Goal: Book appointment/travel/reservation

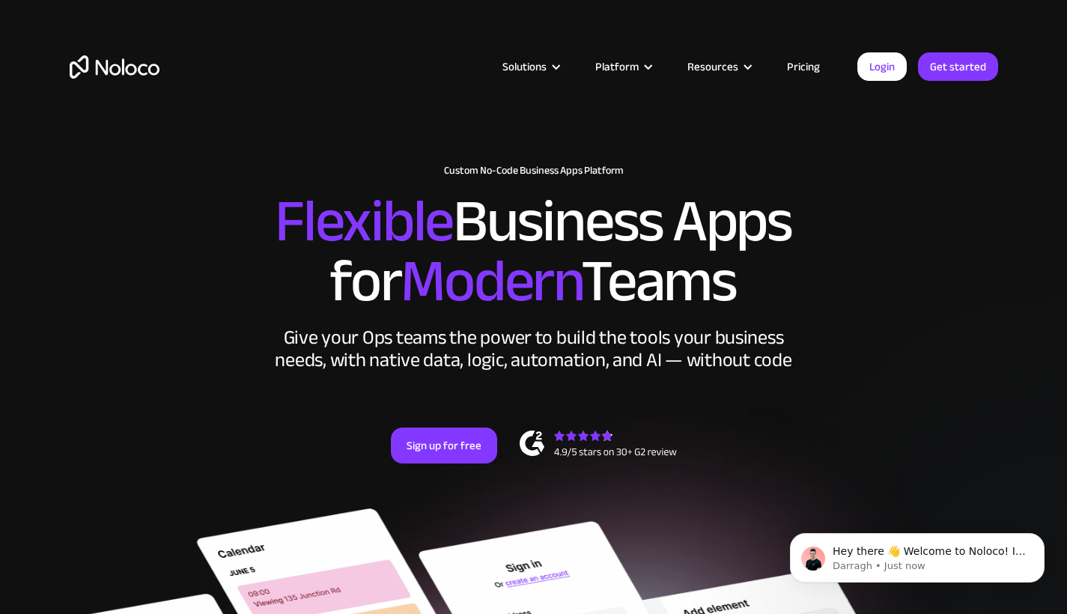
click at [804, 71] on link "Pricing" at bounding box center [803, 66] width 70 height 19
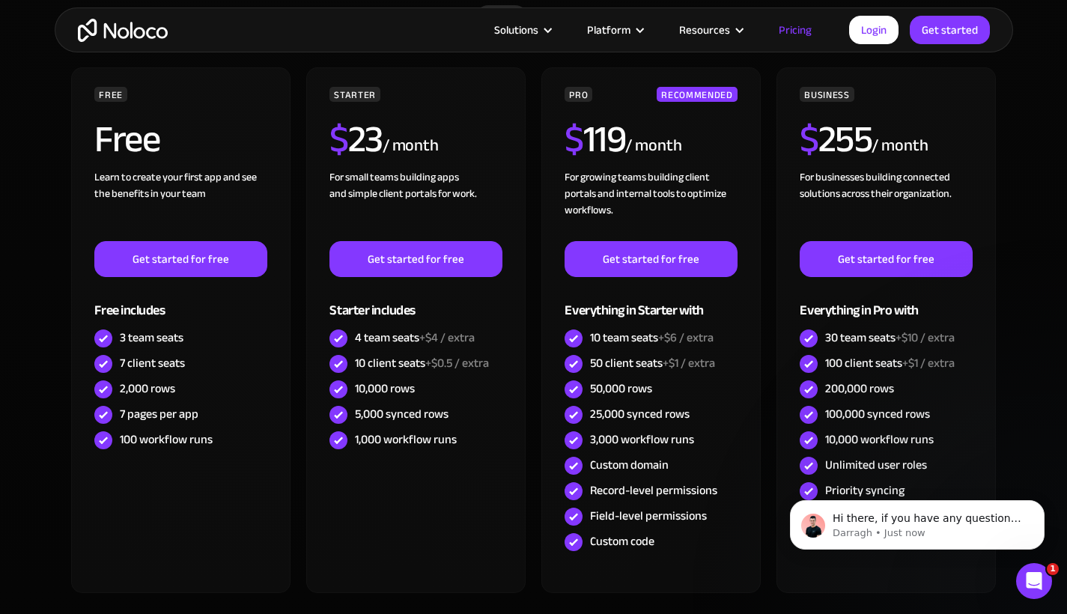
scroll to position [595, 0]
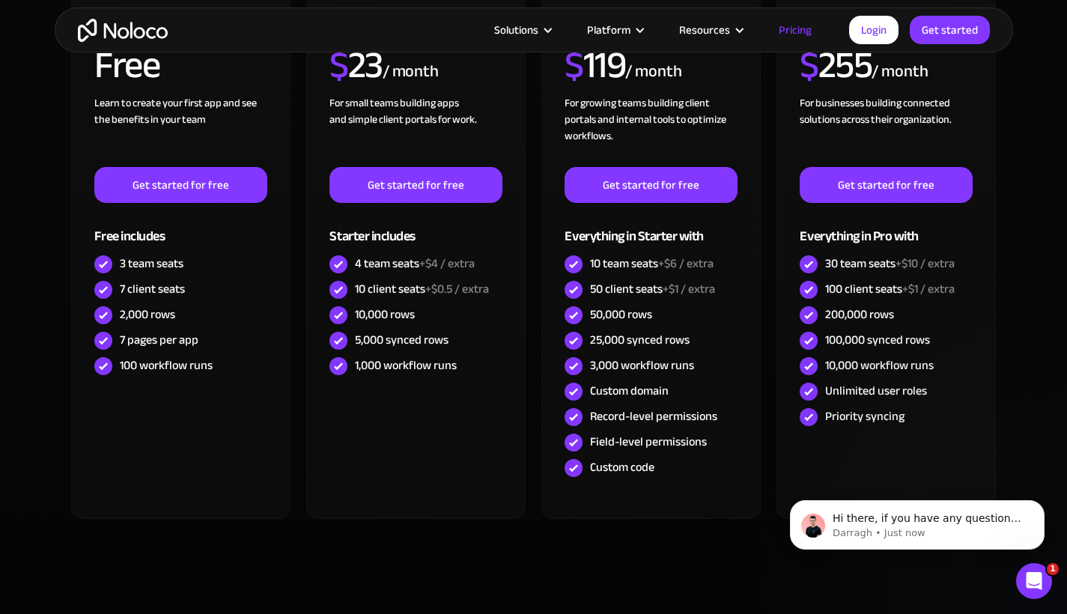
click at [1038, 579] on icon "Open Intercom Messenger" at bounding box center [1034, 581] width 25 height 25
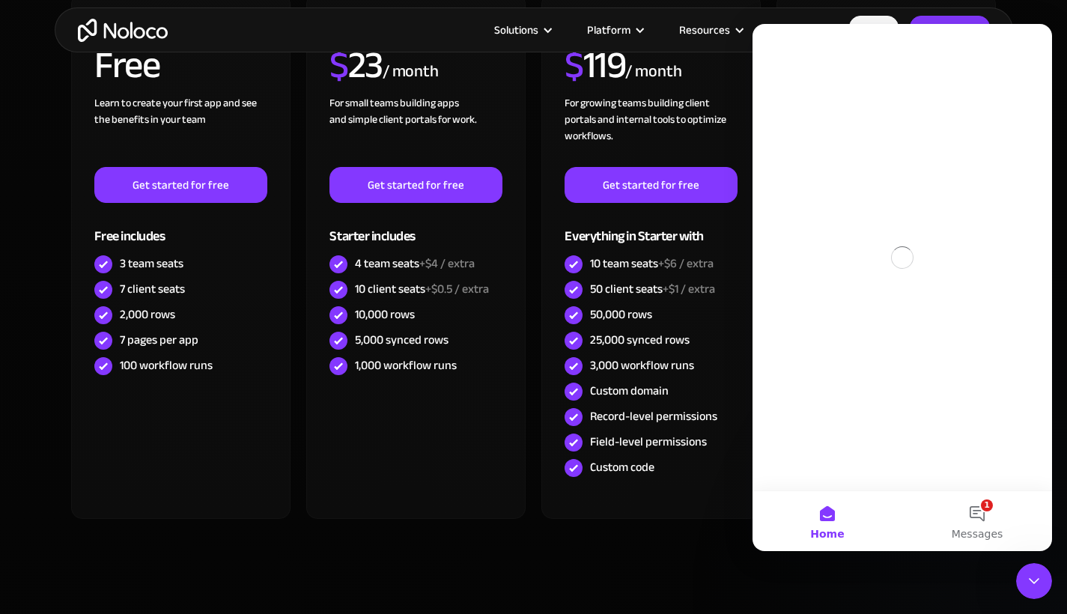
scroll to position [0, 0]
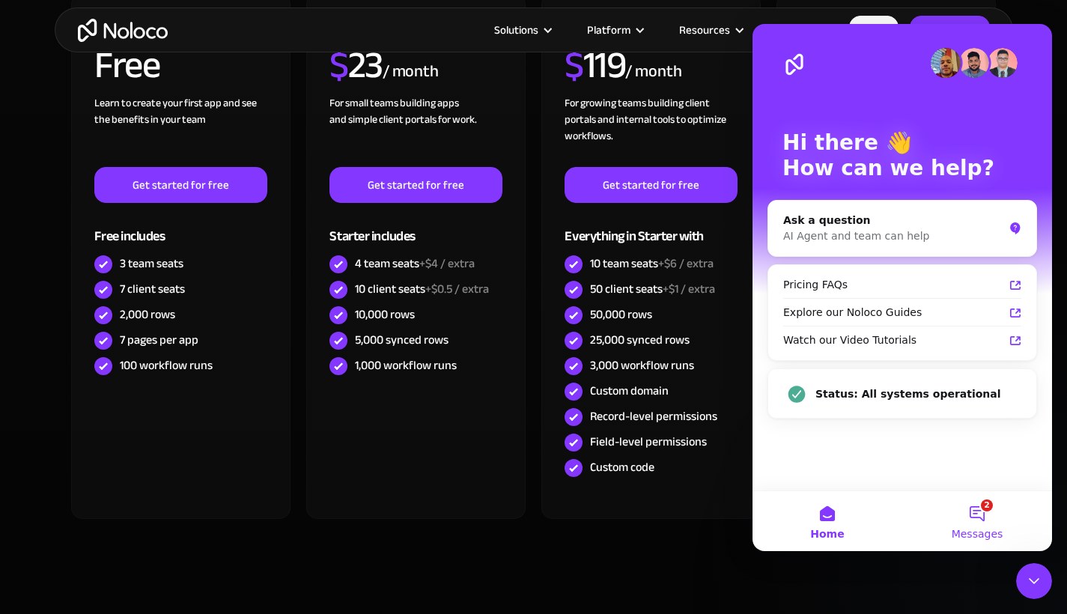
click at [970, 520] on button "2 Messages" at bounding box center [977, 521] width 150 height 60
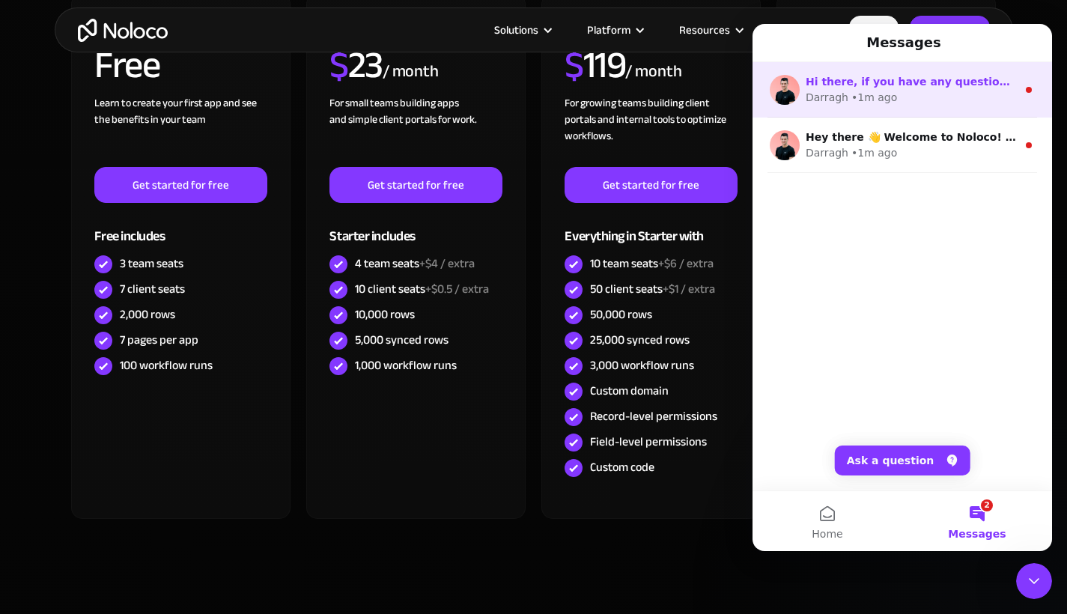
click at [881, 92] on div "• 1m ago" at bounding box center [874, 98] width 46 height 16
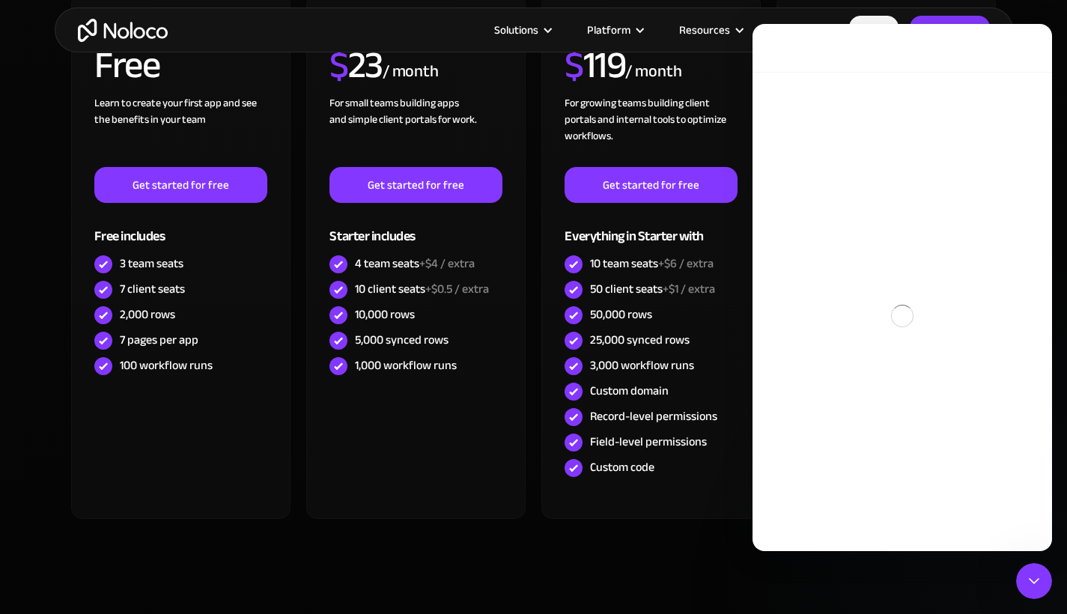
scroll to position [427, 0]
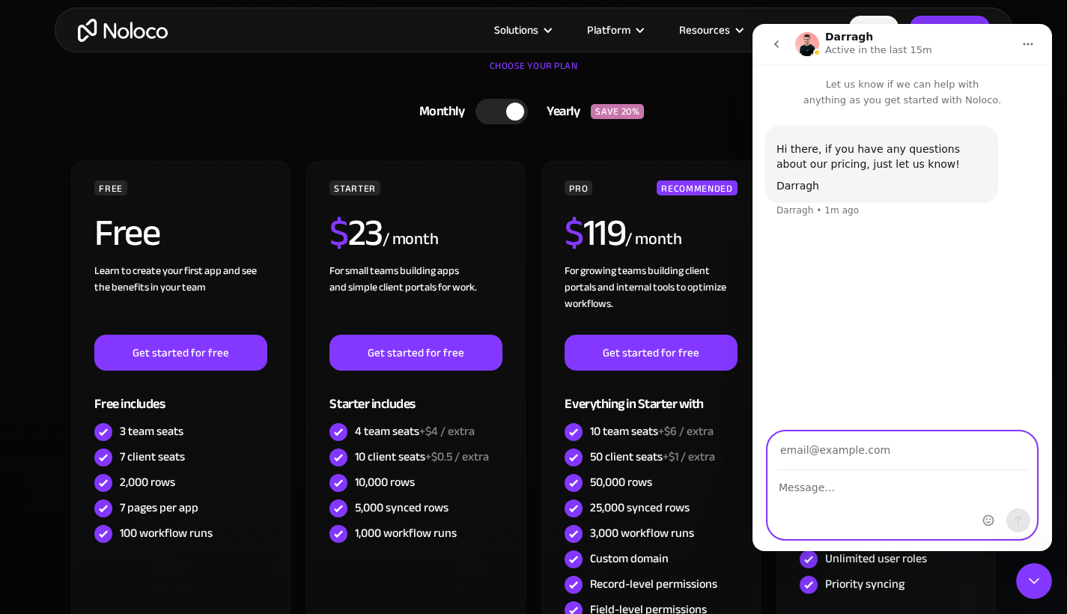
click at [805, 495] on textarea "Message…" at bounding box center [902, 483] width 268 height 25
type textarea "H"
click at [815, 455] on input "Your email" at bounding box center [902, 451] width 250 height 38
type input "[EMAIL_ADDRESS][PERSON_NAME][DOMAIN_NAME]"
type textarea "Hi, I want to have a demo of the system if possible?"
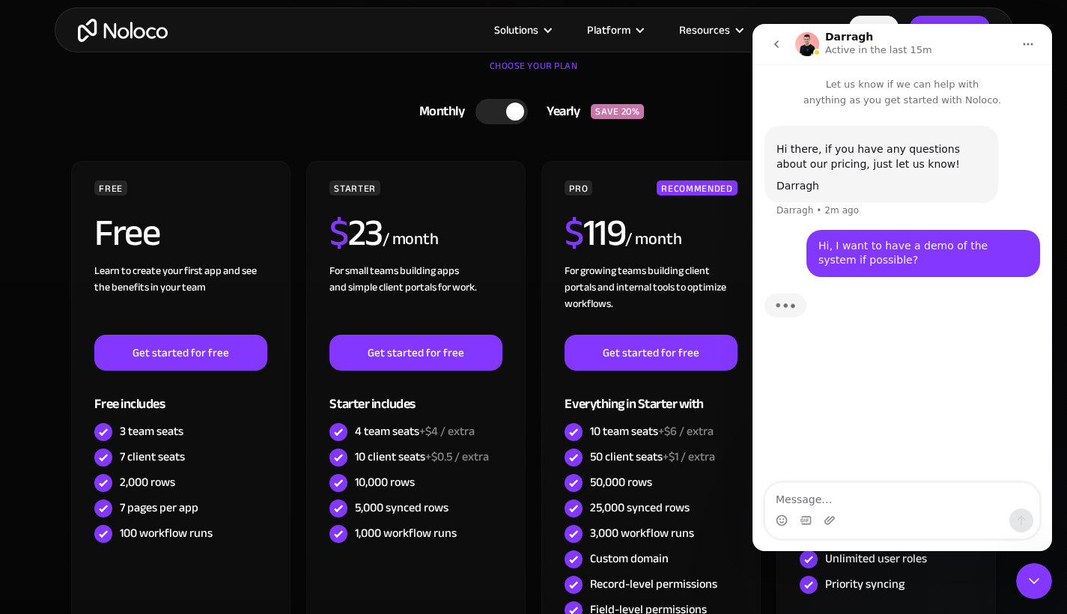
click at [304, 119] on link "Monthly Yearly SAVE 20%" at bounding box center [534, 111] width 464 height 39
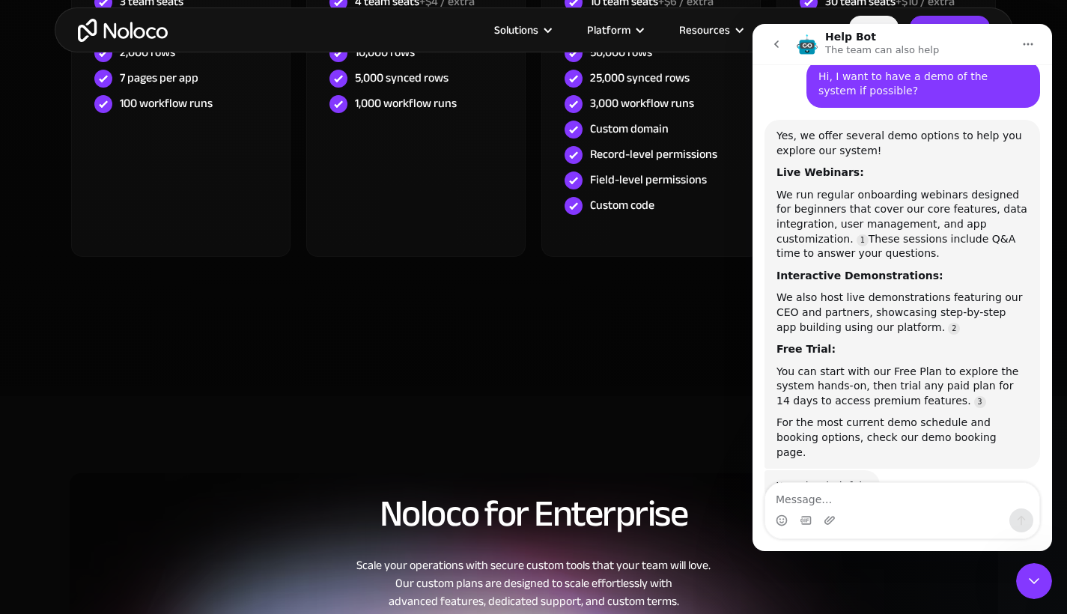
scroll to position [180, 0]
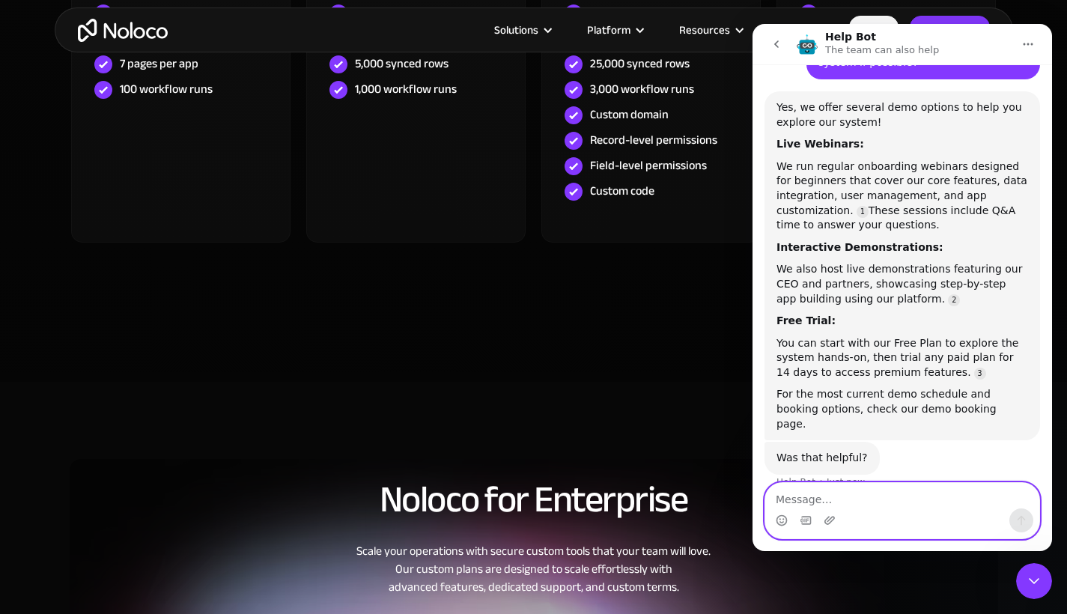
click at [814, 496] on textarea "Message…" at bounding box center [902, 495] width 274 height 25
type textarea "N"
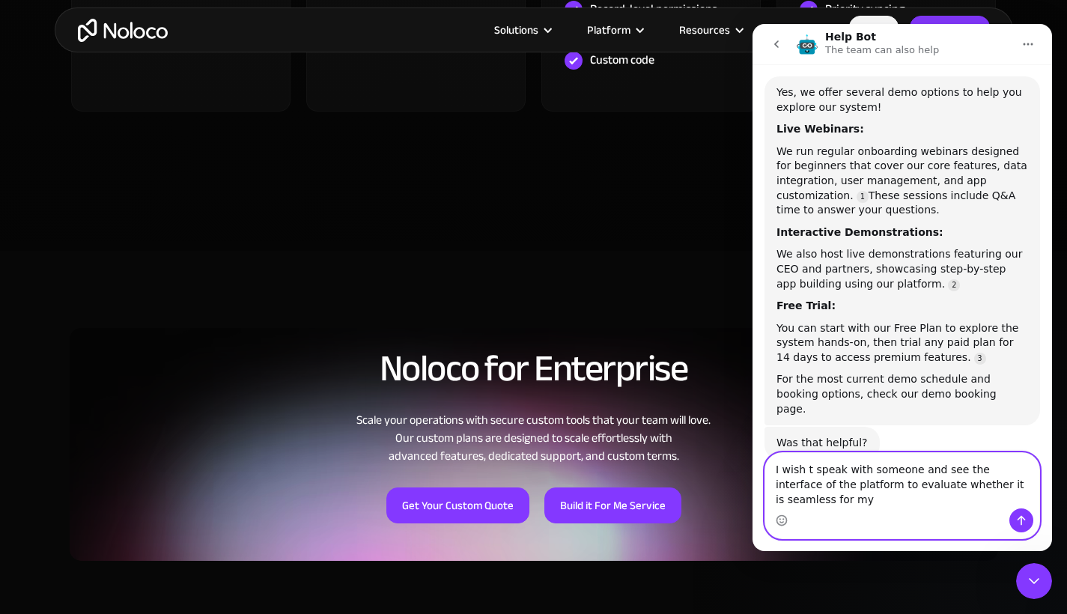
scroll to position [198, 0]
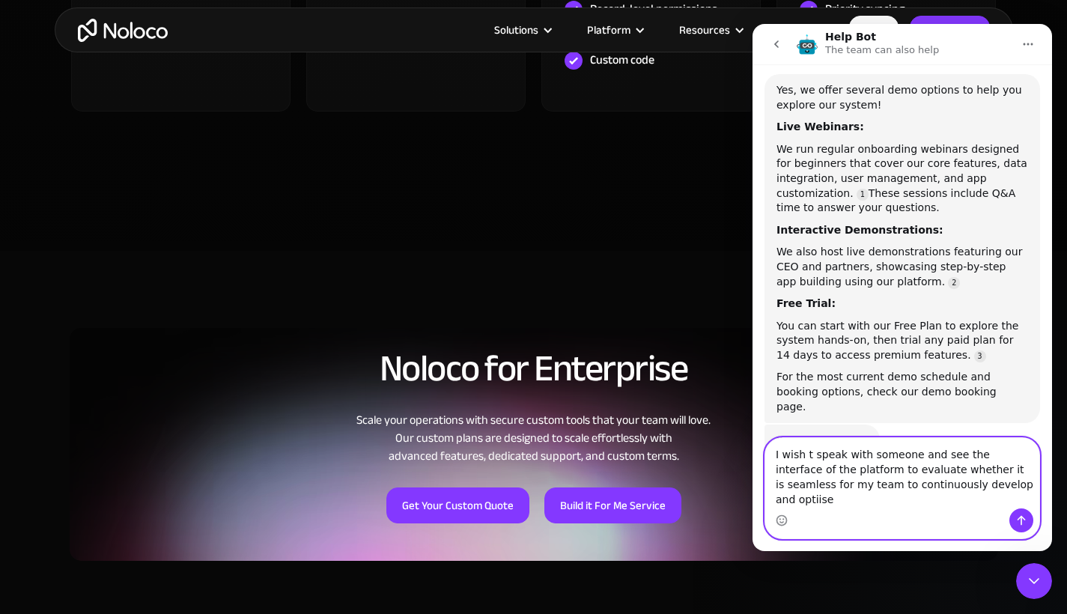
type textarea "I wish t speak with someone and see the interface of the platform to evaluate w…"
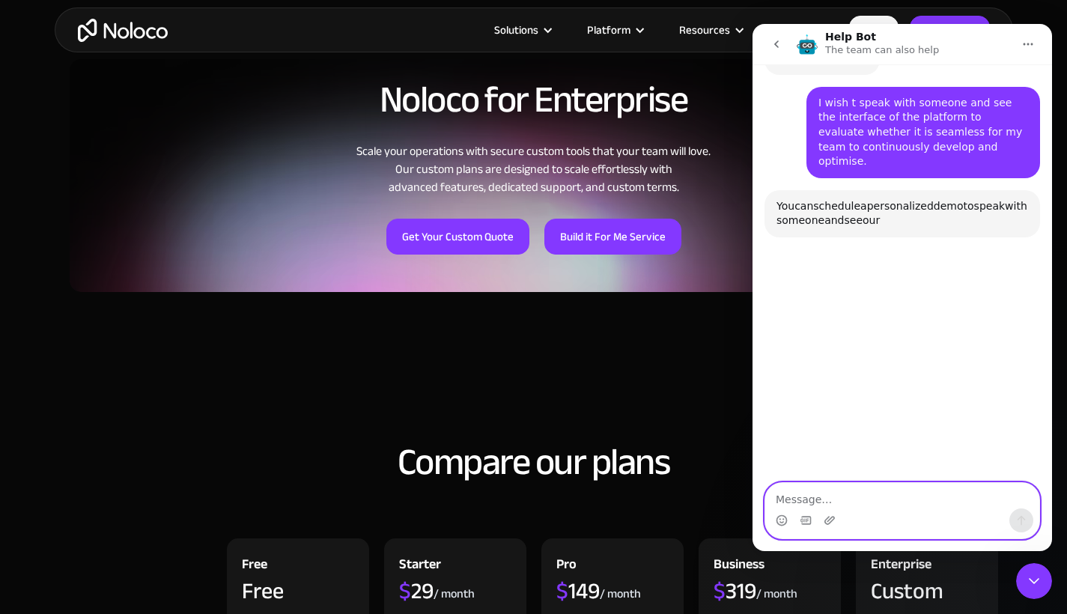
scroll to position [1435, 0]
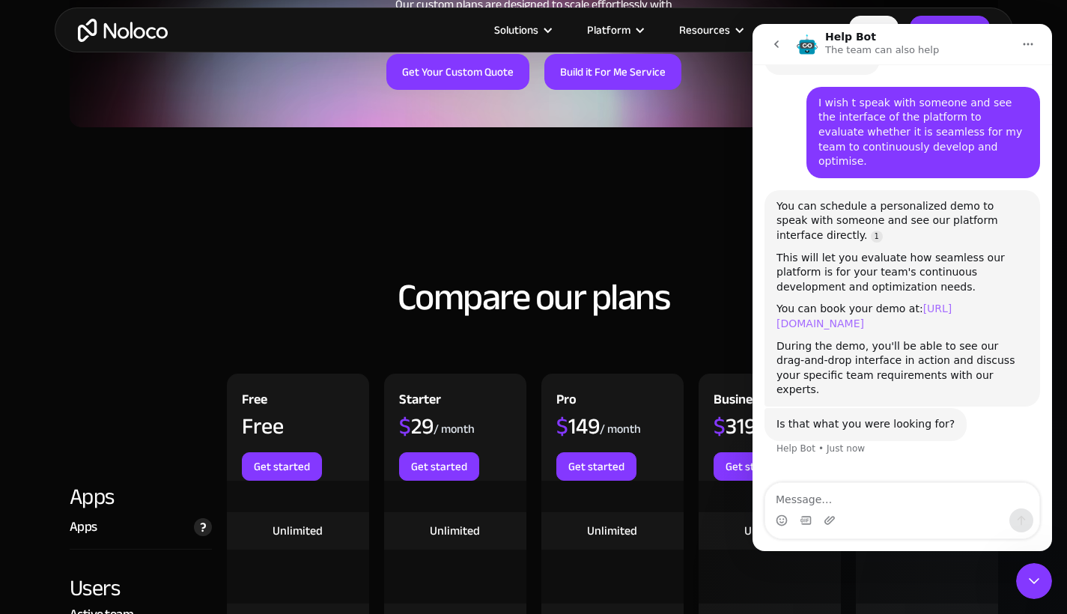
click at [952, 303] on link "[URL][DOMAIN_NAME]" at bounding box center [864, 316] width 175 height 27
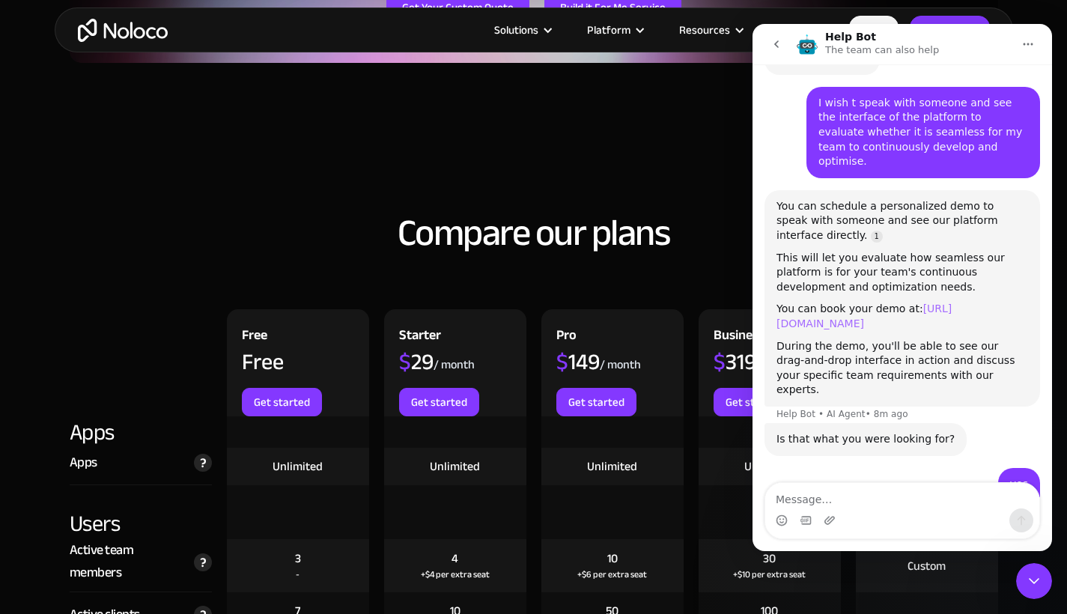
scroll to position [657, 0]
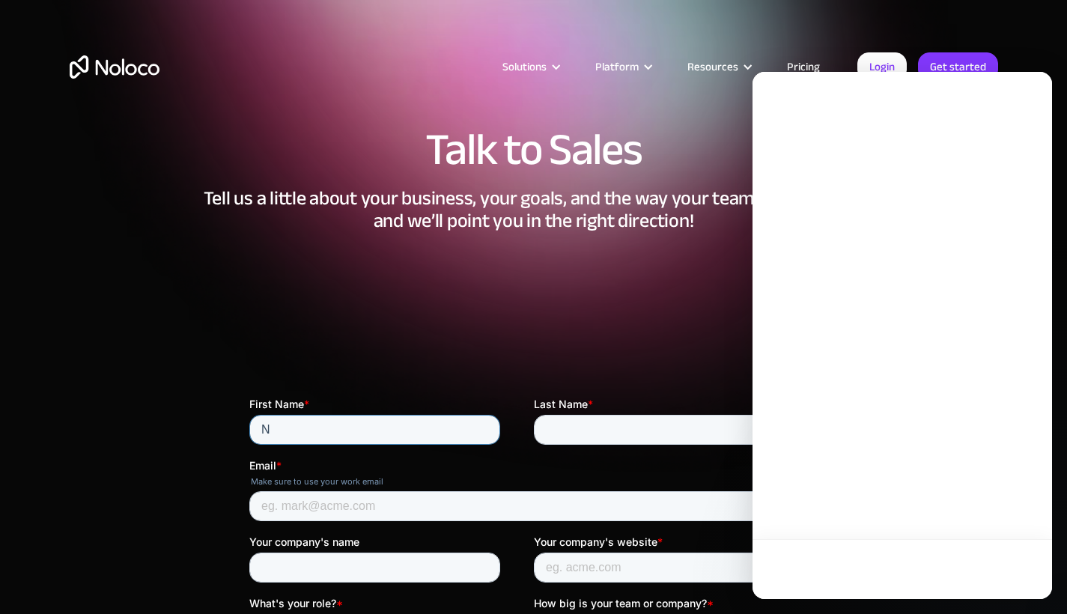
type input "N"
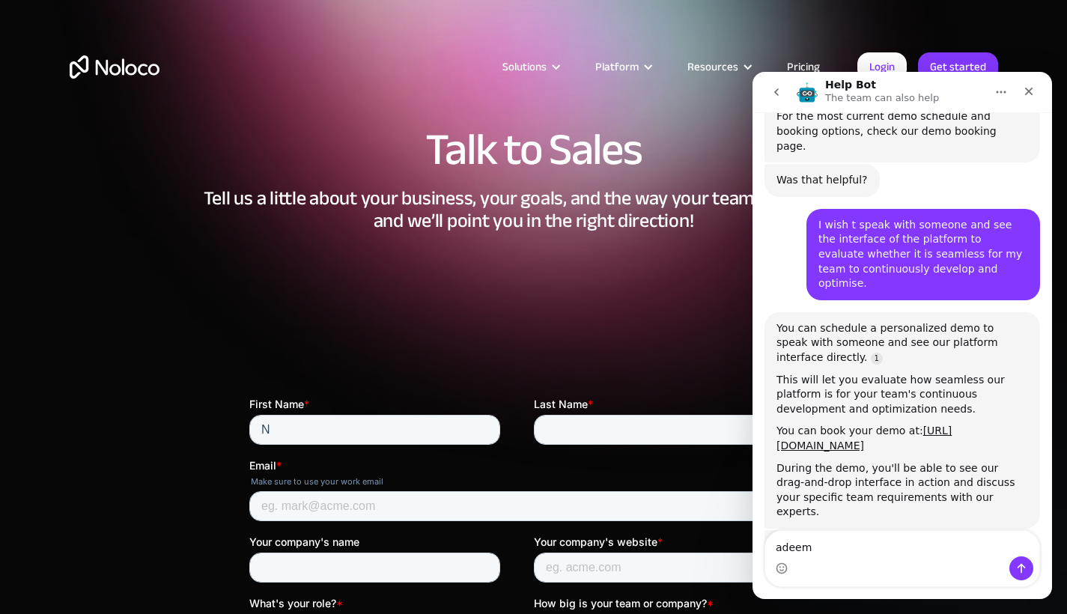
type textarea "adeem"
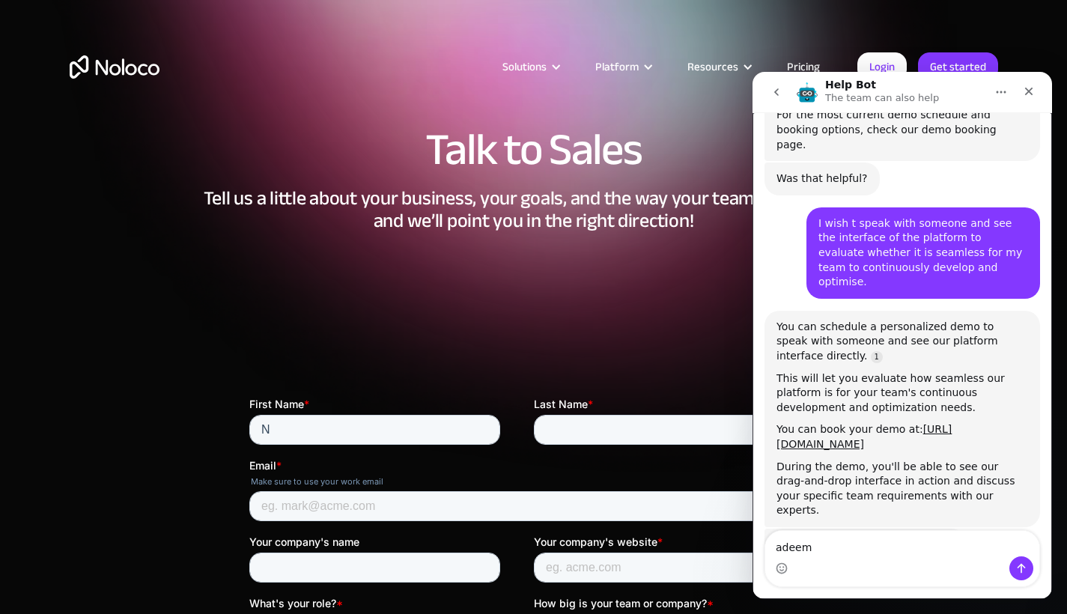
click at [827, 559] on div "Intercom messenger" at bounding box center [902, 568] width 274 height 24
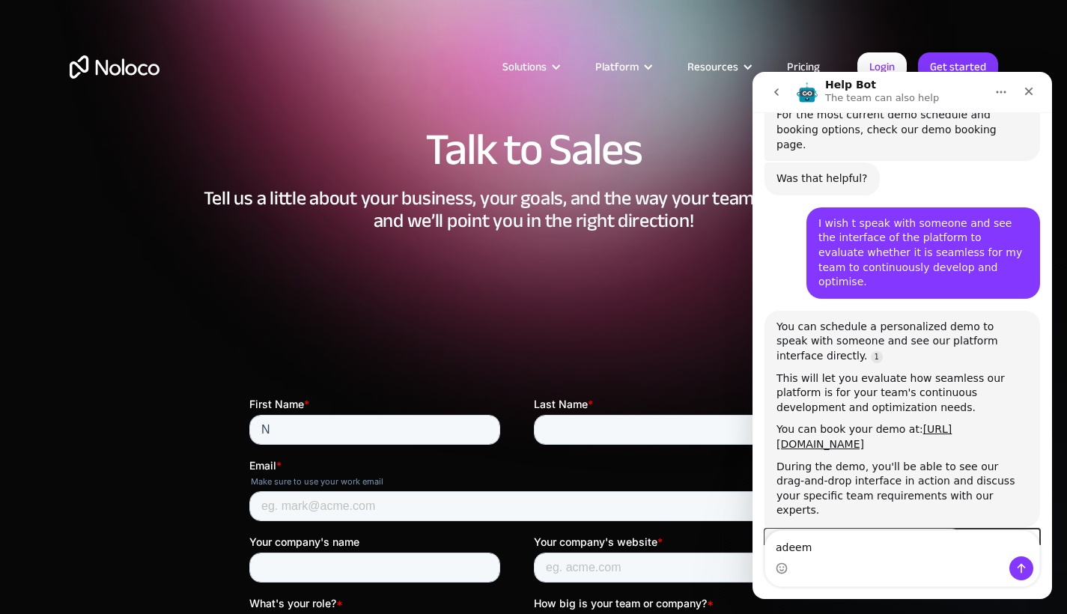
click at [845, 529] on div "Is that what you were looking for? Help Bot • Just now" at bounding box center [903, 562] width 276 height 66
click at [828, 548] on textarea "adeem" at bounding box center [902, 543] width 274 height 25
type textarea "yes"
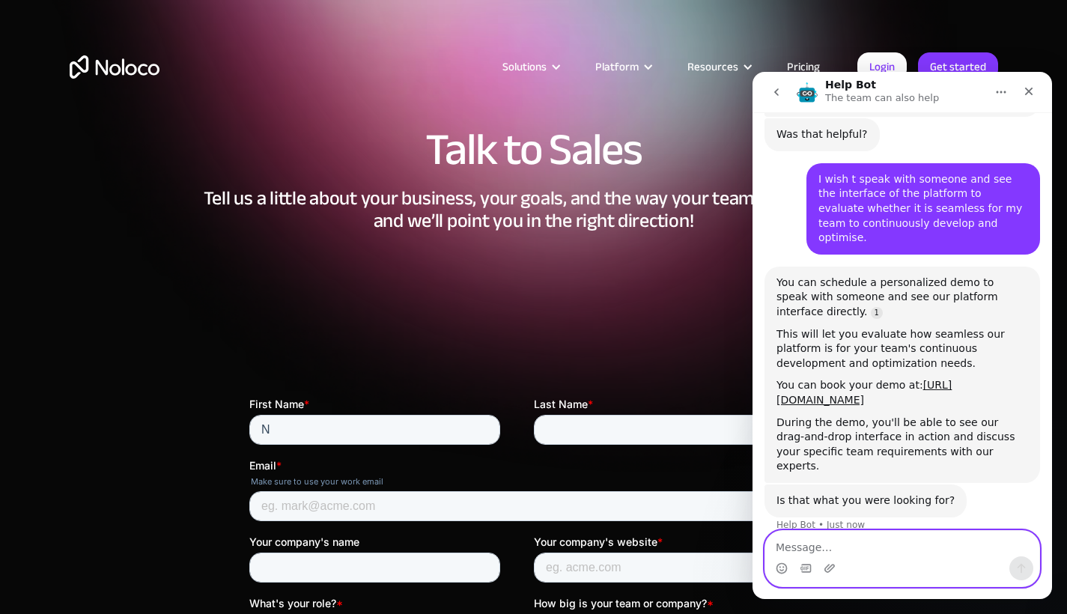
scroll to position [603, 0]
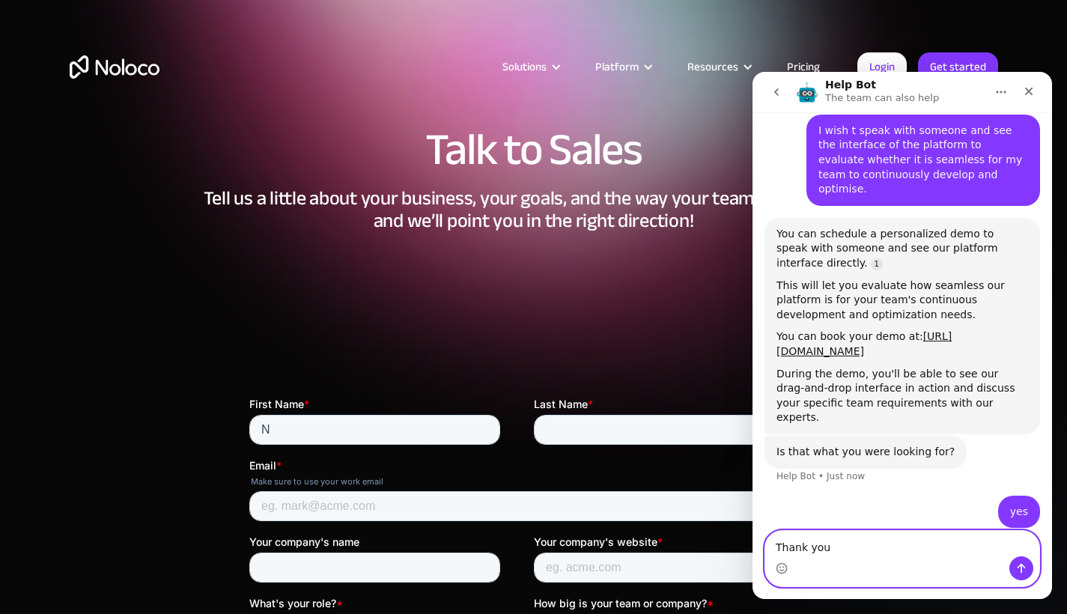
type textarea "Thank you."
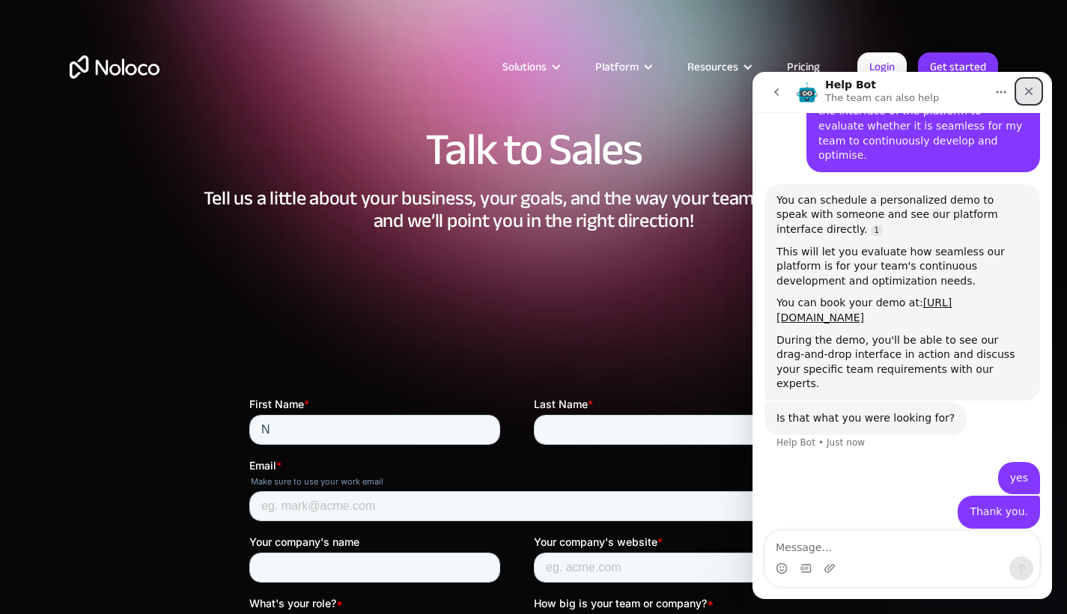
click at [1029, 91] on icon "Close" at bounding box center [1029, 92] width 8 height 8
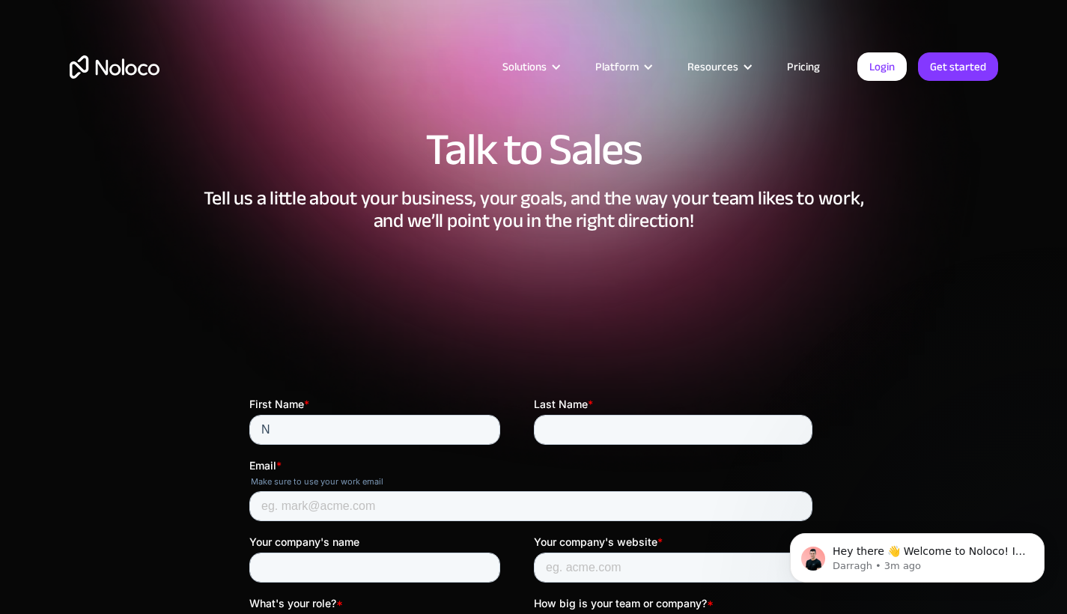
scroll to position [0, 0]
click at [384, 440] on input "N" at bounding box center [374, 430] width 251 height 30
type input "[PERSON_NAME]"
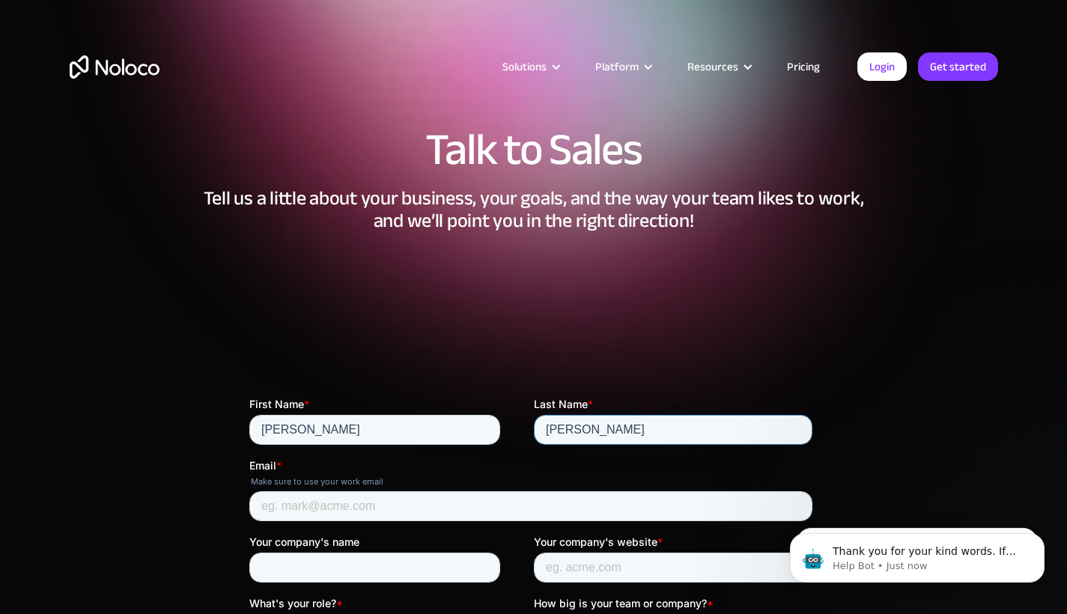
type input "[PERSON_NAME]"
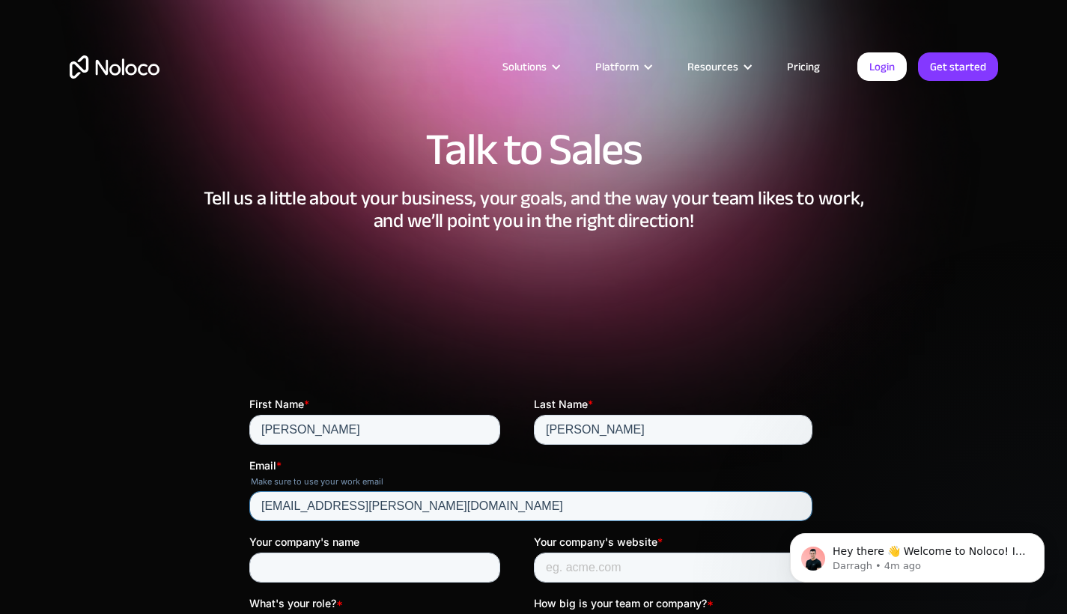
type input "[EMAIL_ADDRESS][PERSON_NAME][DOMAIN_NAME]"
type input "H"
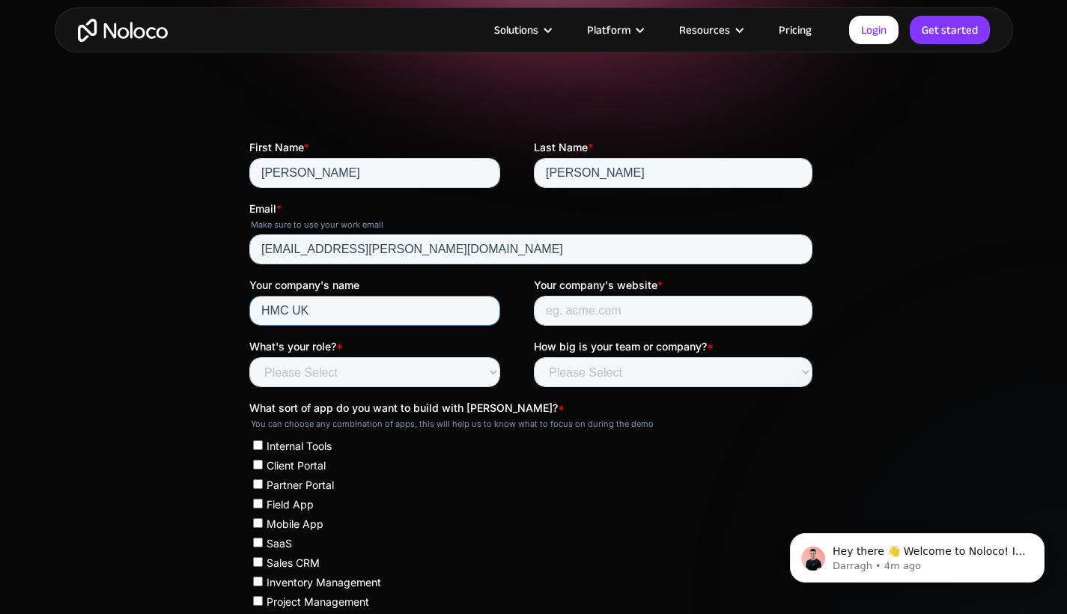
scroll to position [281, 0]
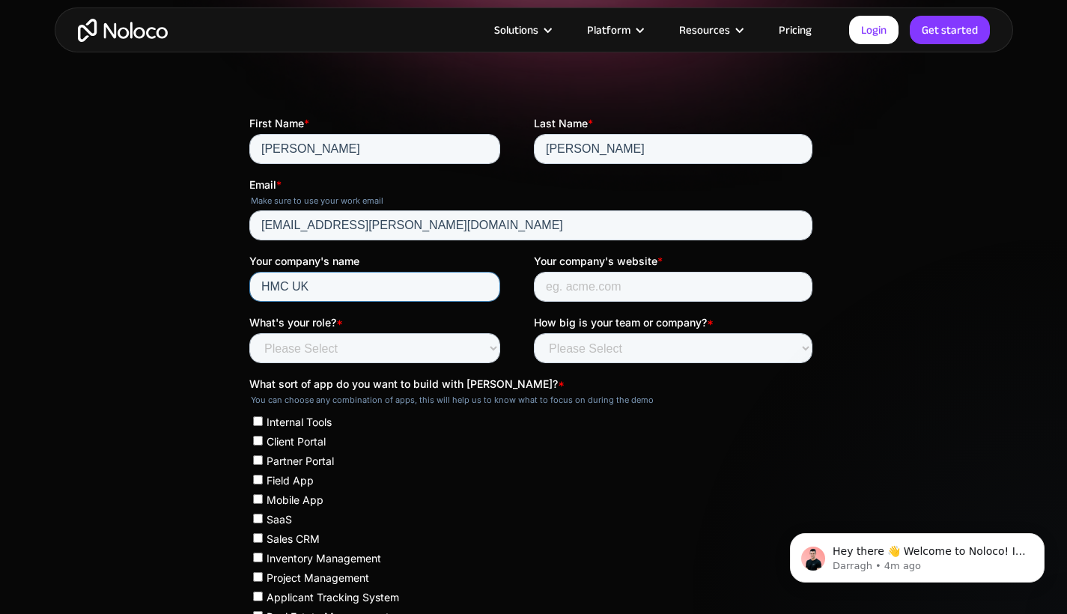
type input "HMC UK"
type input "[DOMAIN_NAME]"
select select "Operations"
select select "More than 100"
click at [259, 422] on input "Internal Tools" at bounding box center [257, 421] width 10 height 10
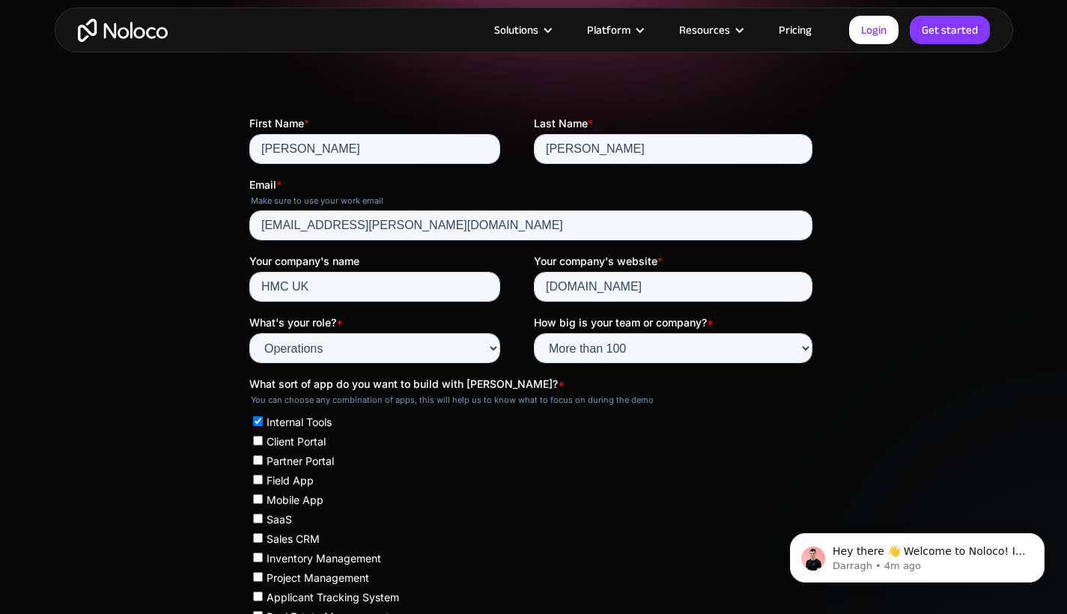
checkbox input "true"
click at [258, 436] on input "Client Portal" at bounding box center [257, 441] width 10 height 10
checkbox input "true"
click at [255, 458] on input "Partner Portal" at bounding box center [257, 460] width 10 height 10
checkbox input "true"
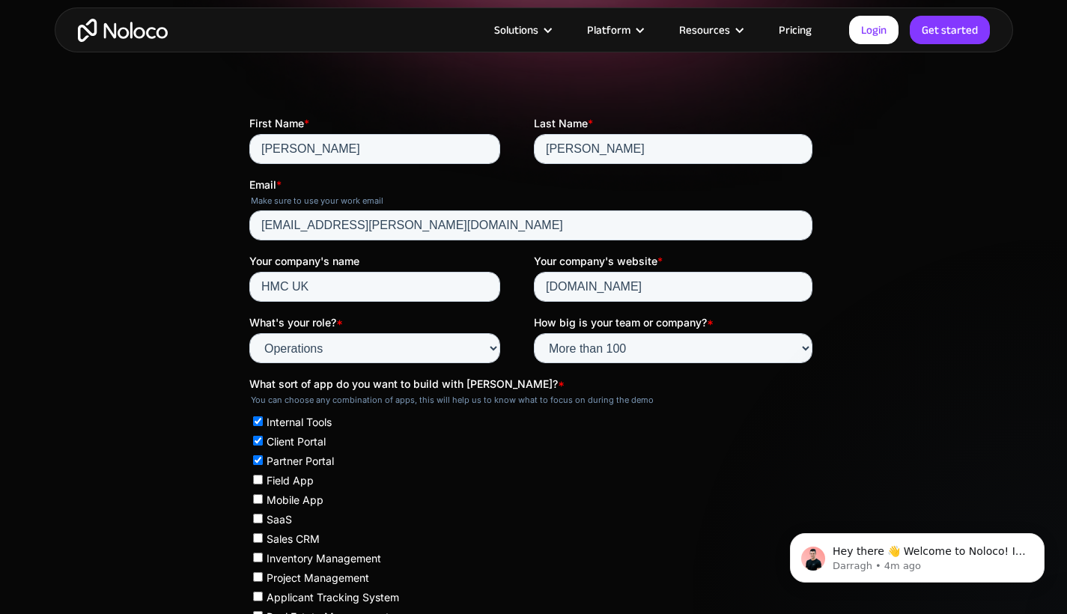
click at [258, 480] on input "Field App" at bounding box center [257, 480] width 10 height 10
checkbox input "true"
click at [260, 497] on input "Mobile App" at bounding box center [257, 499] width 10 height 10
checkbox input "true"
click at [255, 577] on label "Project Management" at bounding box center [531, 577] width 559 height 15
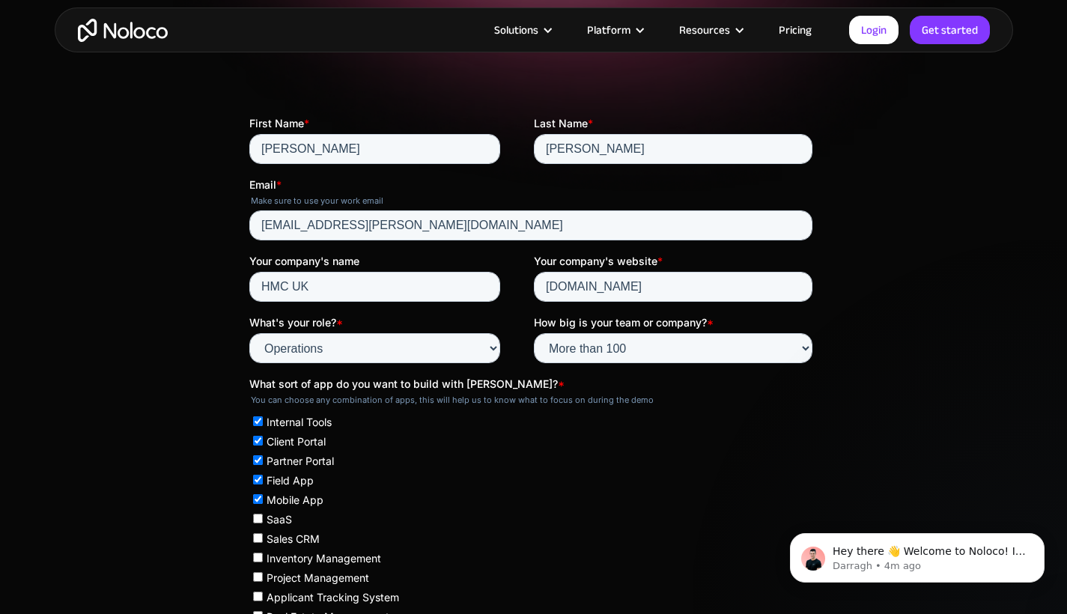
click at [255, 577] on input "Project Management" at bounding box center [257, 577] width 10 height 10
checkbox input "true"
click at [259, 554] on input "Inventory Management" at bounding box center [257, 558] width 10 height 10
checkbox input "true"
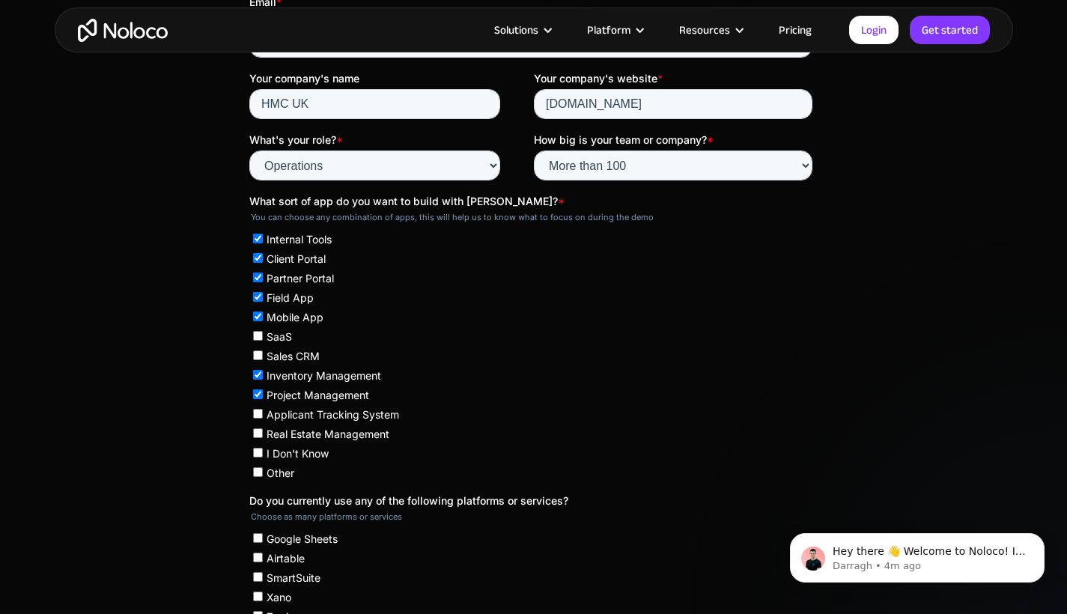
scroll to position [490, 0]
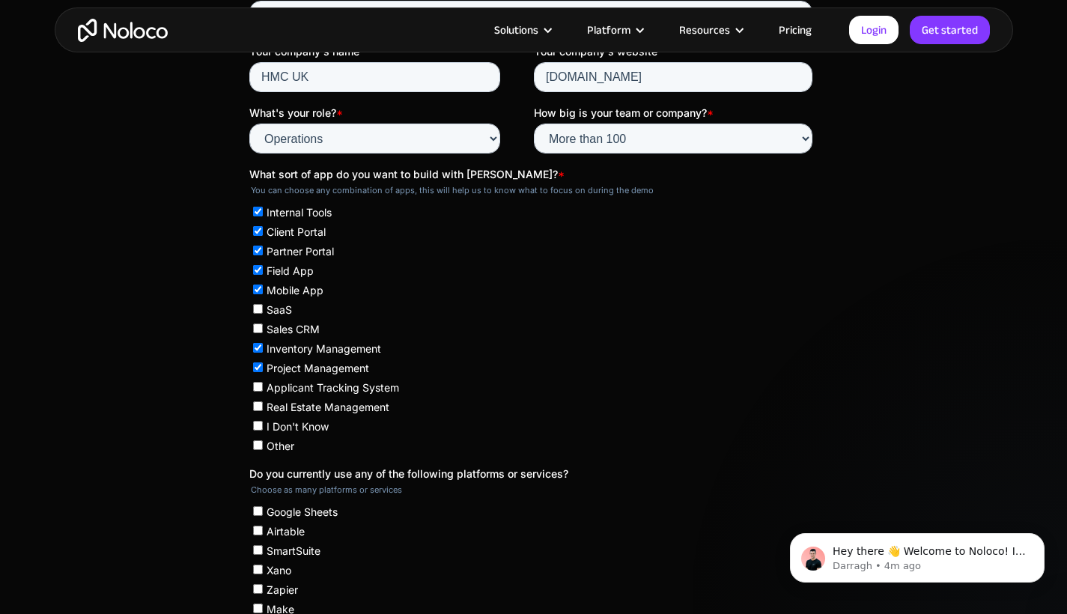
click at [258, 382] on input "Applicant Tracking System" at bounding box center [257, 387] width 10 height 10
checkbox input "true"
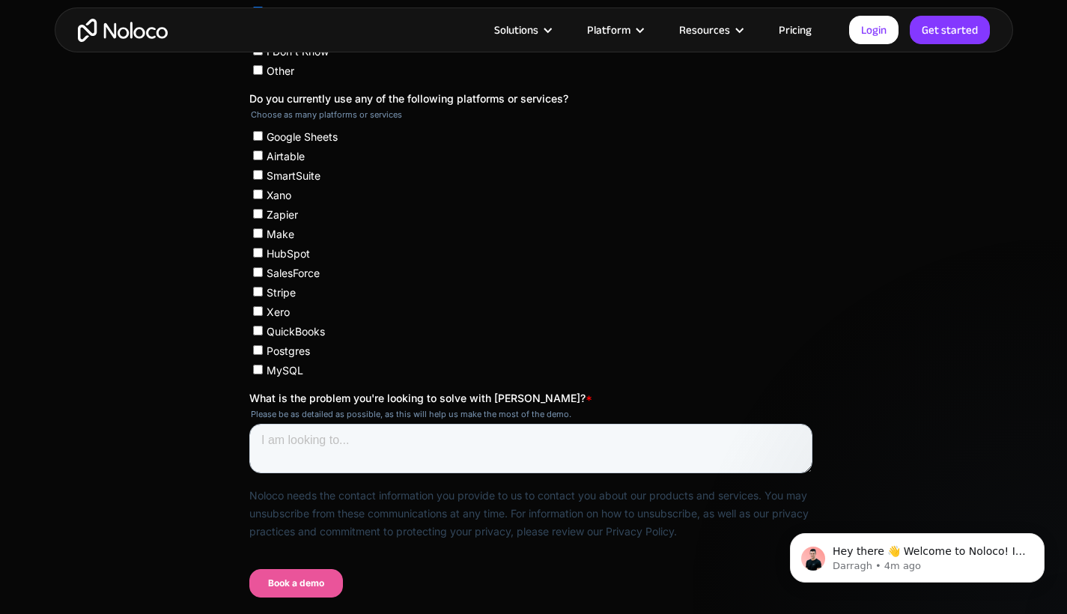
scroll to position [879, 0]
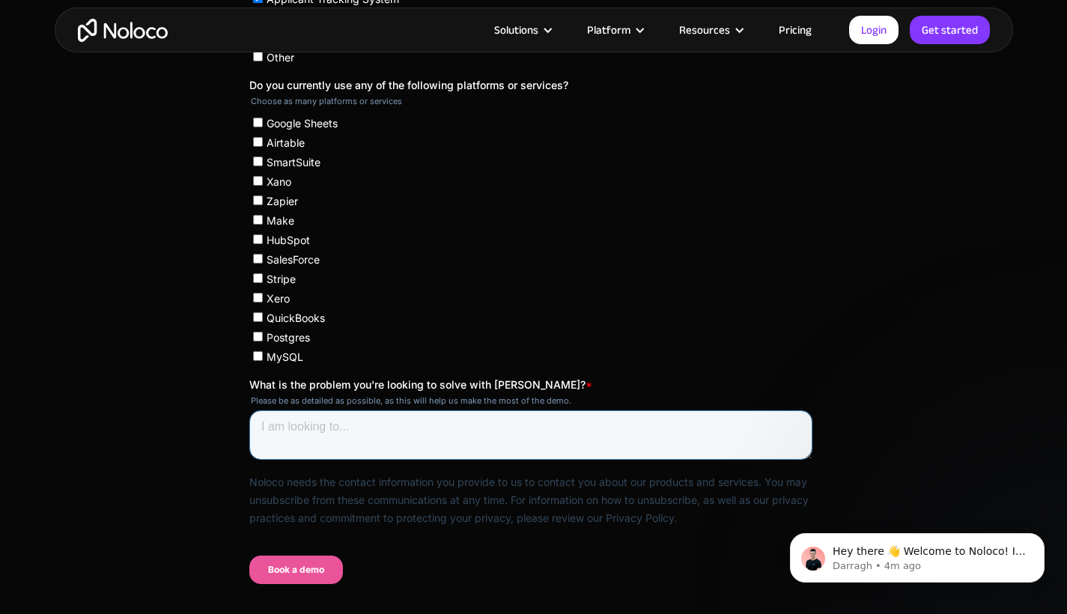
click at [508, 410] on textarea "What is the problem you're looking to solve with [PERSON_NAME]? *" at bounding box center [530, 434] width 563 height 49
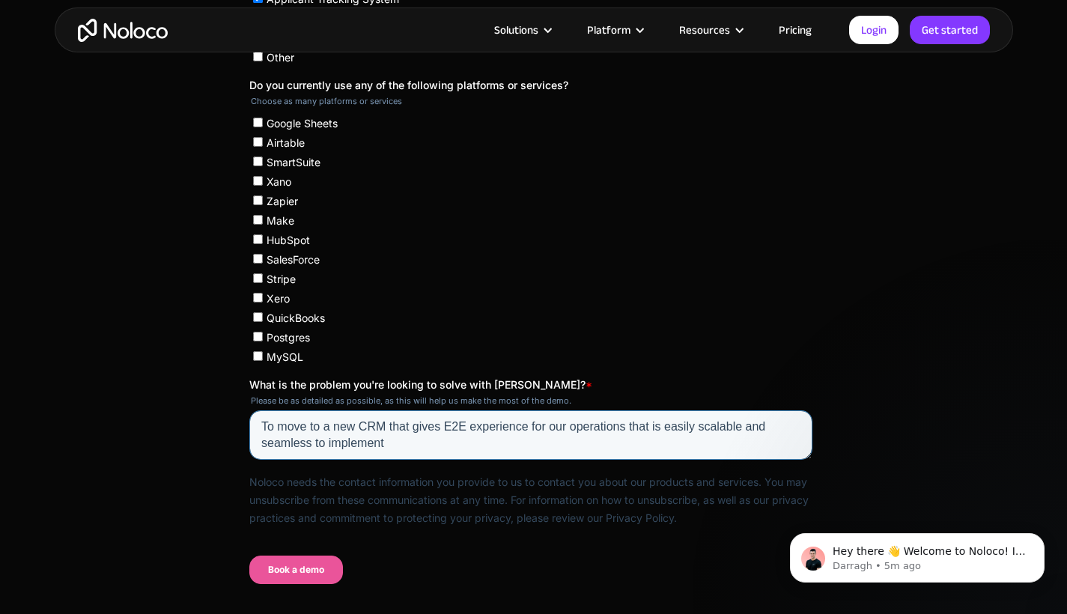
scroll to position [7, 0]
type textarea "To move to a new CRM that gives E2E experience for our operations that is easil…"
click at [326, 556] on input "Book a demo" at bounding box center [296, 570] width 94 height 28
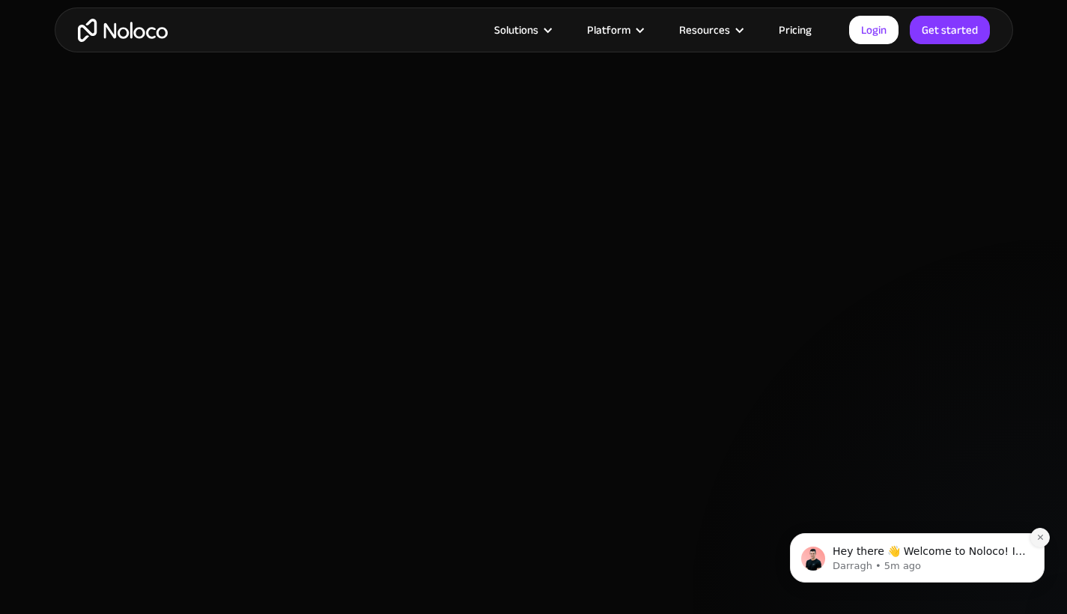
click at [1036, 541] on icon "Dismiss notification" at bounding box center [1040, 537] width 8 height 8
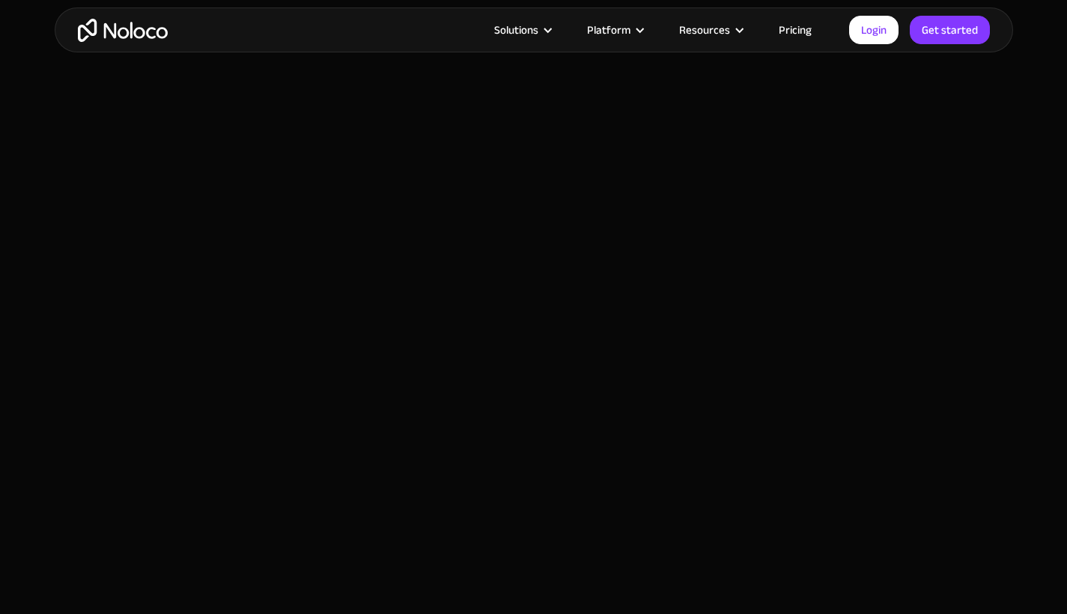
click at [911, 167] on section at bounding box center [533, 77] width 1067 height 1178
